Goal: Task Accomplishment & Management: Complete application form

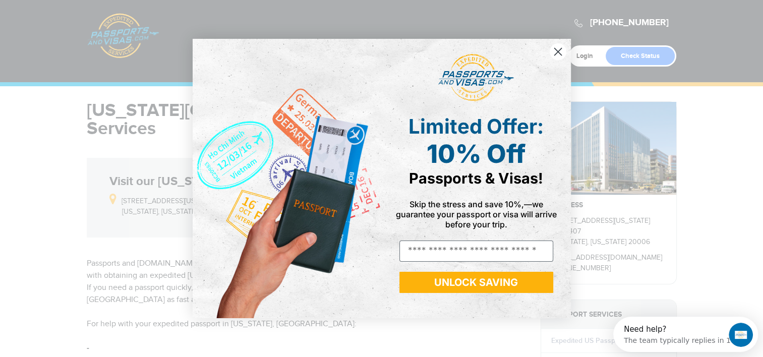
click at [556, 52] on circle "Close dialog" at bounding box center [557, 51] width 17 height 17
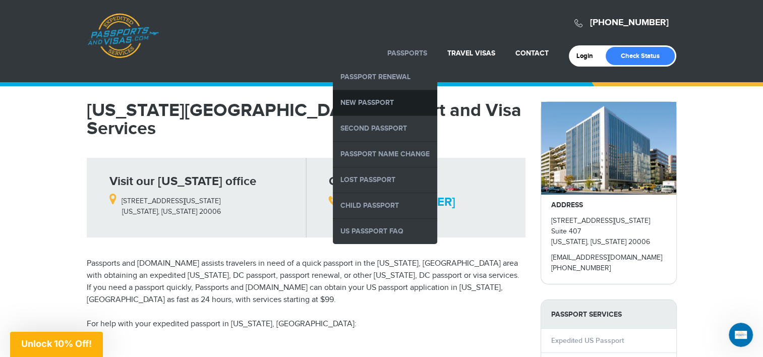
click at [390, 105] on link "New Passport" at bounding box center [385, 102] width 104 height 25
